Goal: Task Accomplishment & Management: Manage account settings

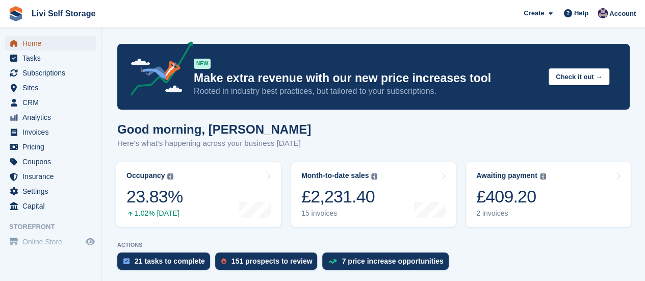
click at [59, 41] on span "Home" at bounding box center [52, 43] width 61 height 14
click at [55, 69] on span "Subscriptions" at bounding box center [52, 73] width 61 height 14
click at [55, 73] on span "Subscriptions" at bounding box center [52, 73] width 61 height 14
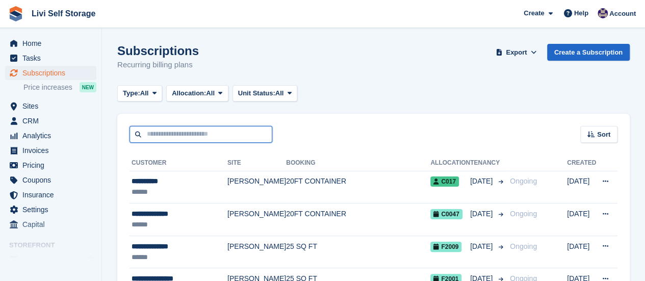
click at [174, 135] on input "text" at bounding box center [201, 134] width 143 height 17
type input "**********"
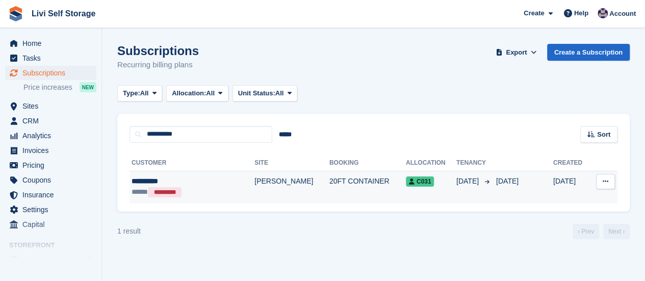
click at [255, 179] on td "[PERSON_NAME]" at bounding box center [292, 187] width 75 height 33
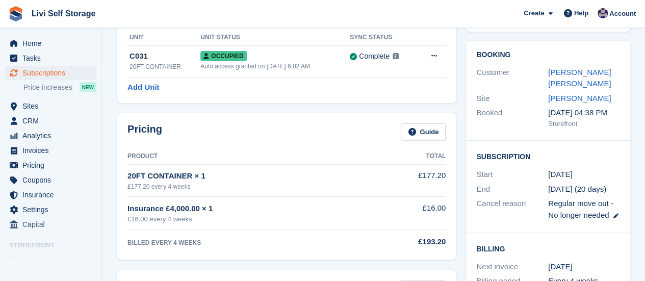
scroll to position [51, 0]
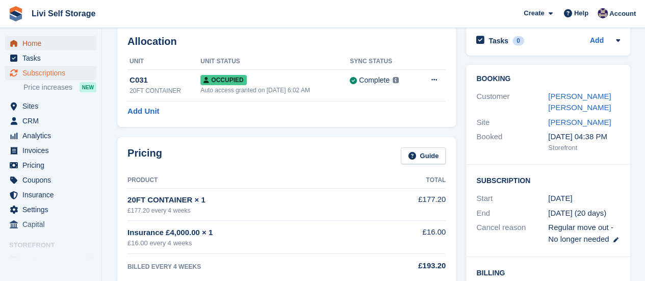
click at [38, 43] on span "Home" at bounding box center [52, 43] width 61 height 14
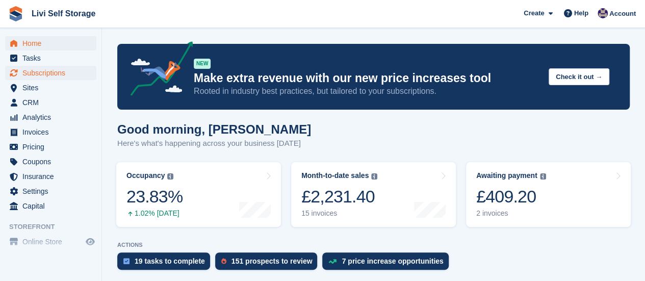
click at [42, 72] on span "Subscriptions" at bounding box center [52, 73] width 61 height 14
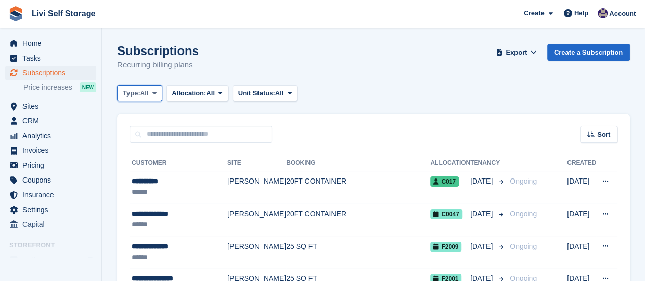
click at [154, 92] on icon at bounding box center [155, 93] width 4 height 7
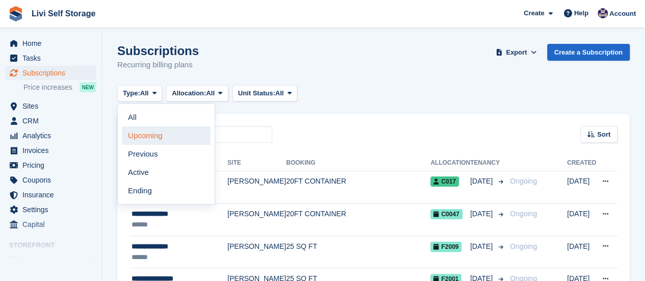
click at [142, 135] on link "Upcoming" at bounding box center [166, 136] width 89 height 18
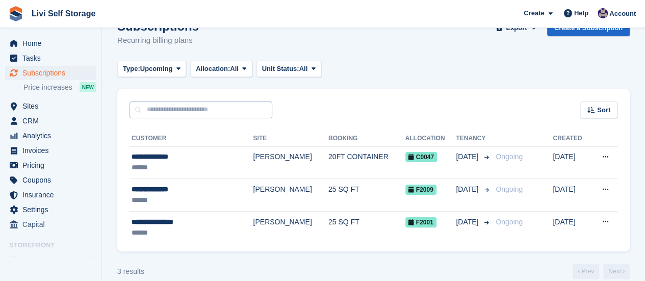
scroll to position [37, 0]
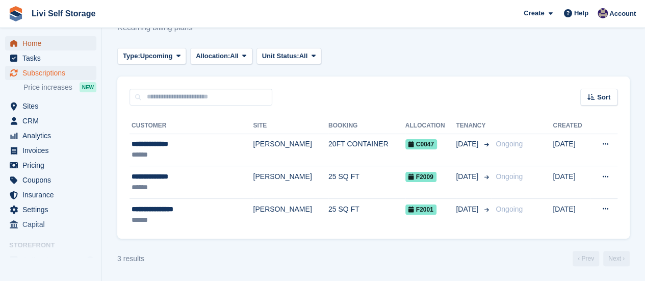
click at [36, 43] on span "Home" at bounding box center [52, 43] width 61 height 14
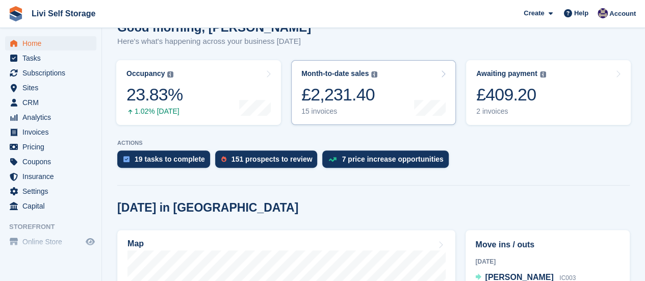
click at [317, 115] on div "15 invoices" at bounding box center [339, 111] width 76 height 9
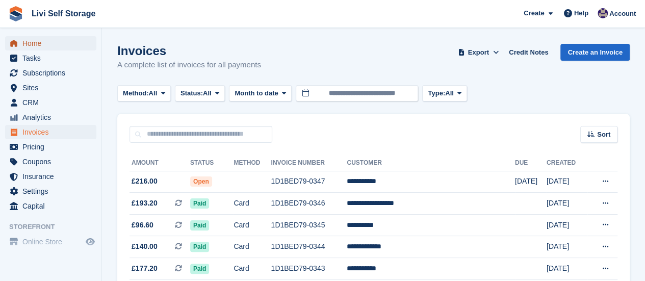
click at [32, 43] on span "Home" at bounding box center [52, 43] width 61 height 14
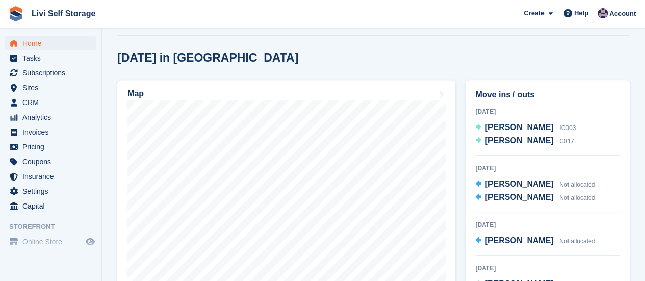
scroll to position [306, 0]
